Goal: Task Accomplishment & Management: Complete application form

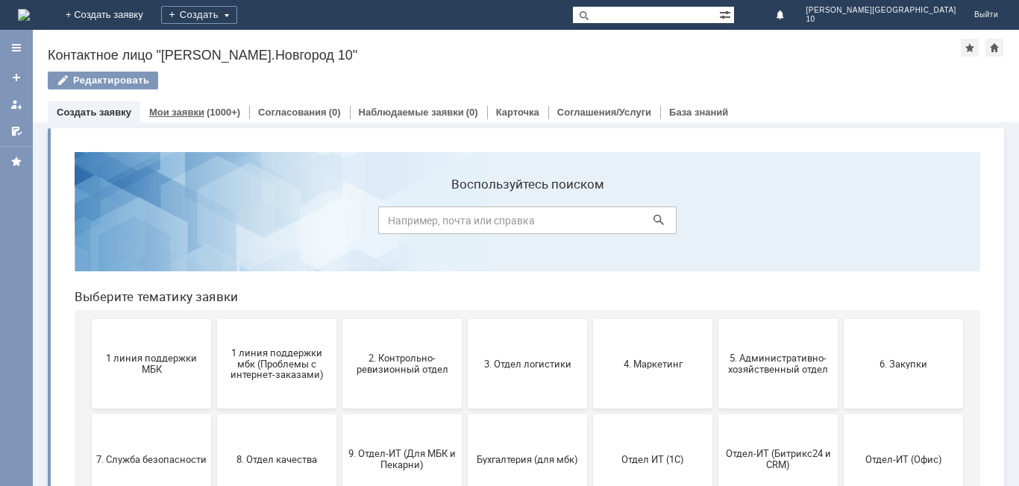
click at [163, 115] on link "Мои заявки" at bounding box center [176, 112] width 55 height 11
click at [150, 377] on button "1 линия поддержки МБК" at bounding box center [151, 363] width 119 height 89
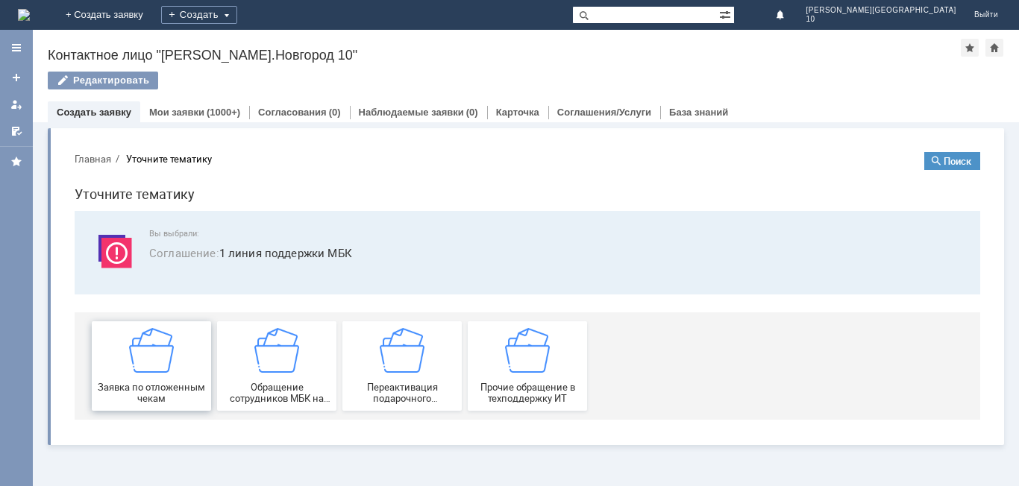
click at [144, 383] on span "Заявка по отложенным чекам" at bounding box center [151, 393] width 110 height 22
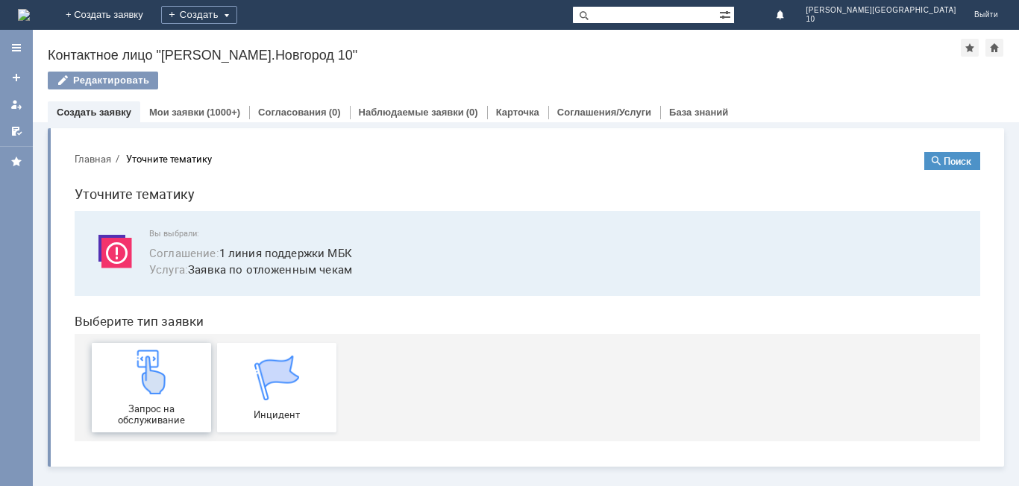
click at [144, 382] on img at bounding box center [151, 372] width 45 height 45
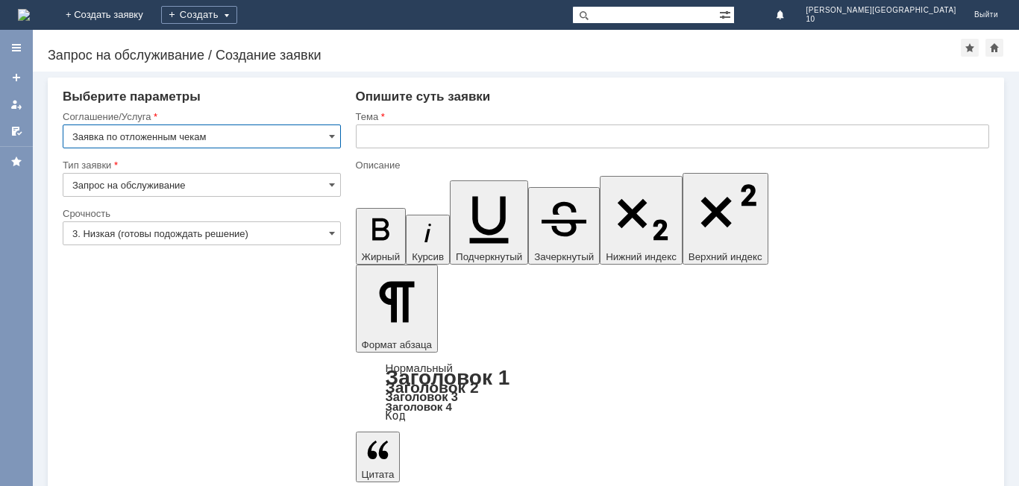
click at [389, 134] on input "text" at bounding box center [672, 137] width 633 height 24
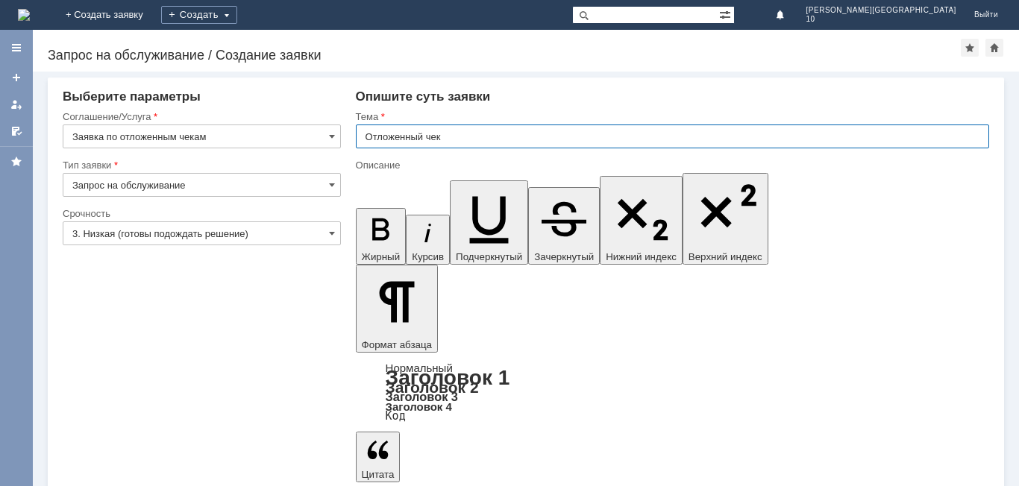
type input "Отложенный чек"
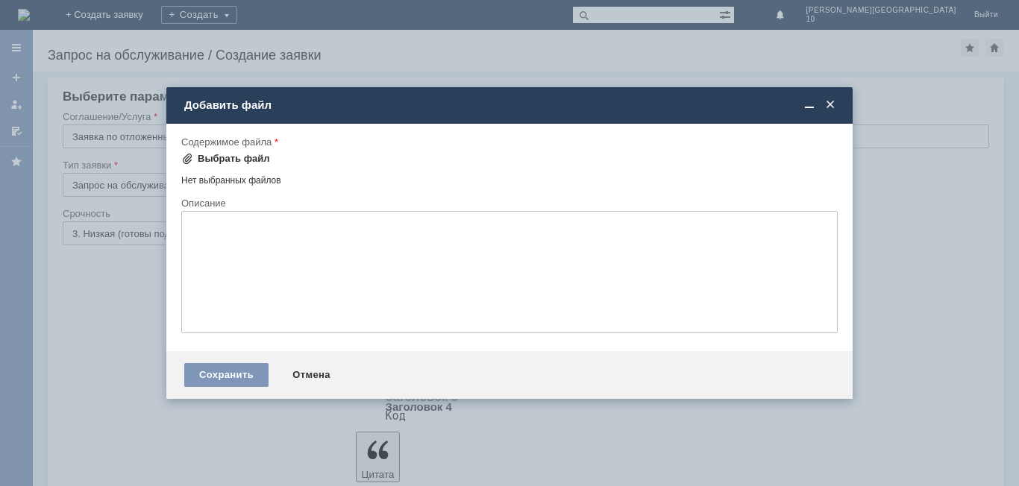
click at [235, 161] on div "Выбрать файл" at bounding box center [234, 159] width 72 height 12
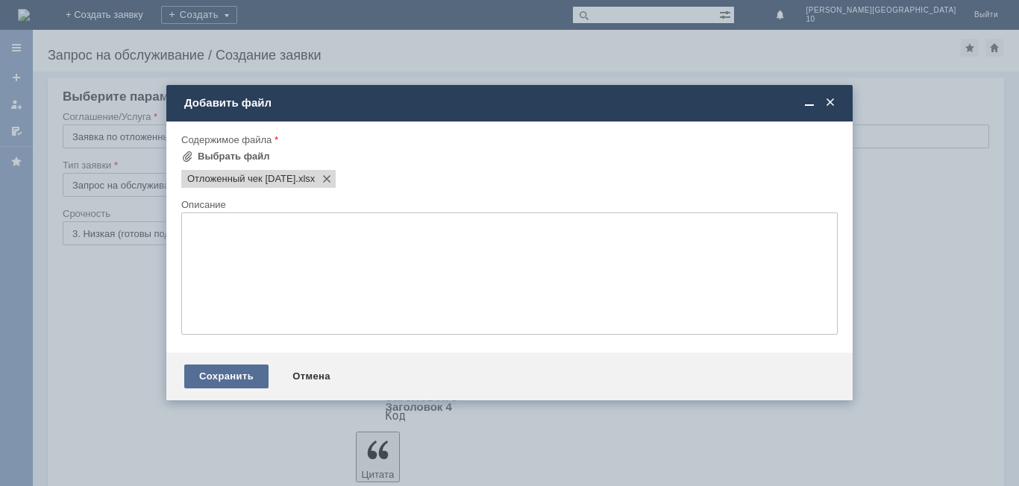
click at [226, 385] on div "Сохранить" at bounding box center [226, 377] width 84 height 24
